Goal: Use online tool/utility

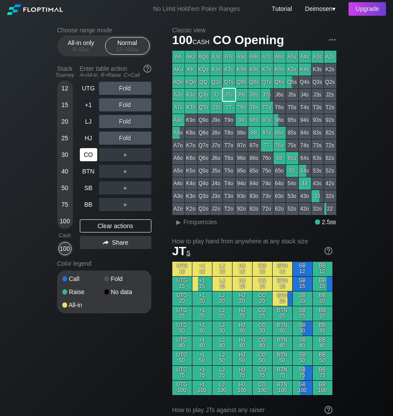
click at [83, 155] on div "CO" at bounding box center [88, 154] width 17 height 13
click at [81, 162] on div "CO" at bounding box center [89, 154] width 19 height 17
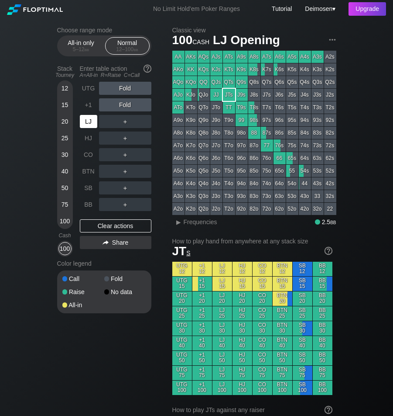
click at [85, 126] on div "LJ" at bounding box center [88, 121] width 17 height 13
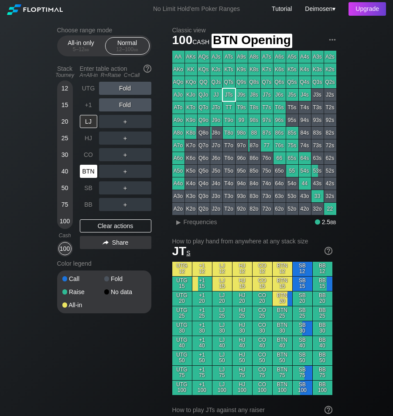
click at [93, 173] on div "BTN" at bounding box center [88, 171] width 17 height 13
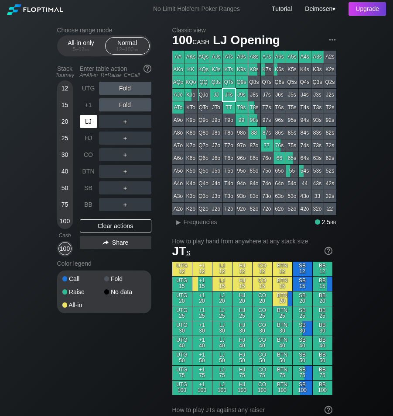
click at [89, 125] on div "LJ" at bounding box center [88, 121] width 17 height 13
click at [86, 119] on div "LJ" at bounding box center [88, 121] width 17 height 13
click at [143, 5] on div "No Limit Hold’em Poker Ranges" at bounding box center [196, 9] width 113 height 9
